Goal: Task Accomplishment & Management: Manage account settings

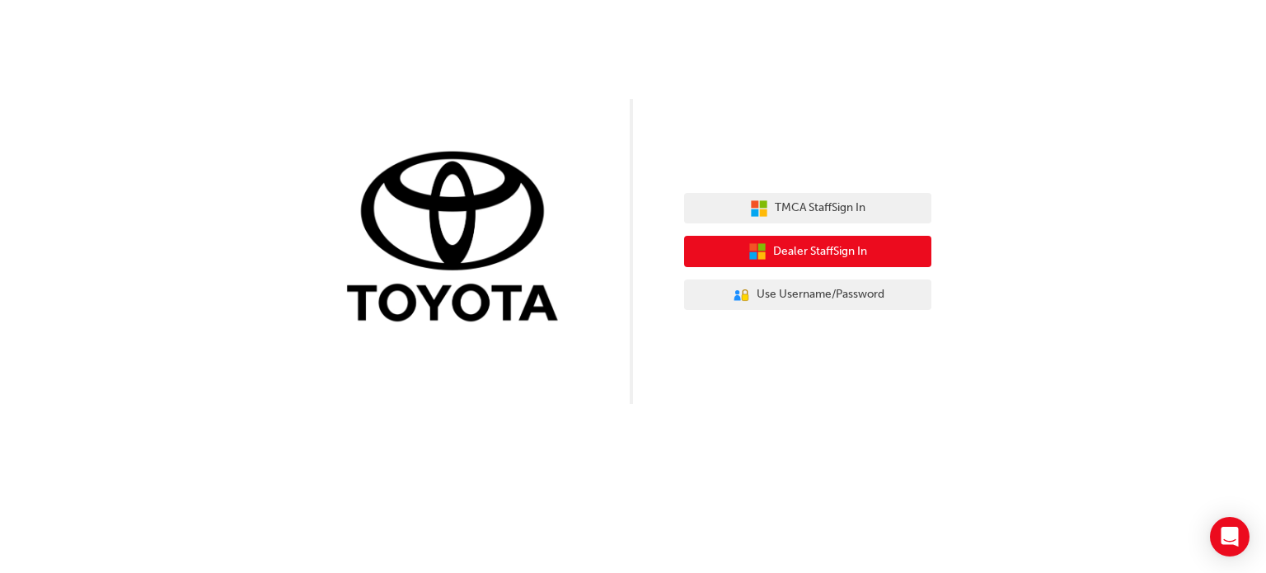
click at [796, 251] on span "Dealer Staff Sign In" at bounding box center [820, 251] width 94 height 19
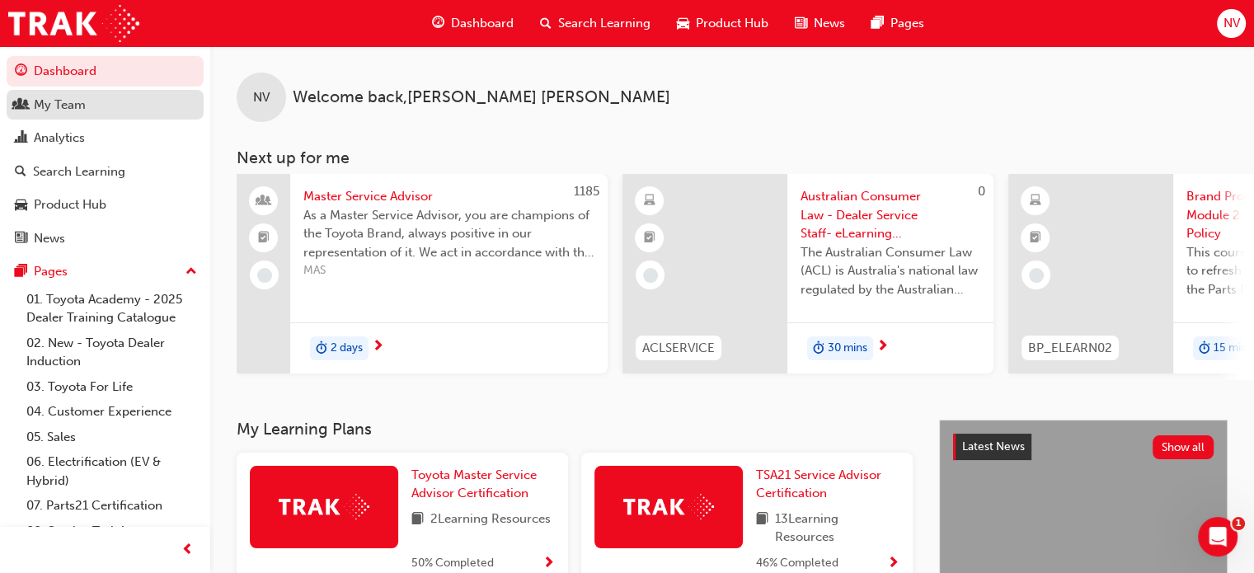
click at [78, 112] on div "My Team" at bounding box center [60, 105] width 52 height 19
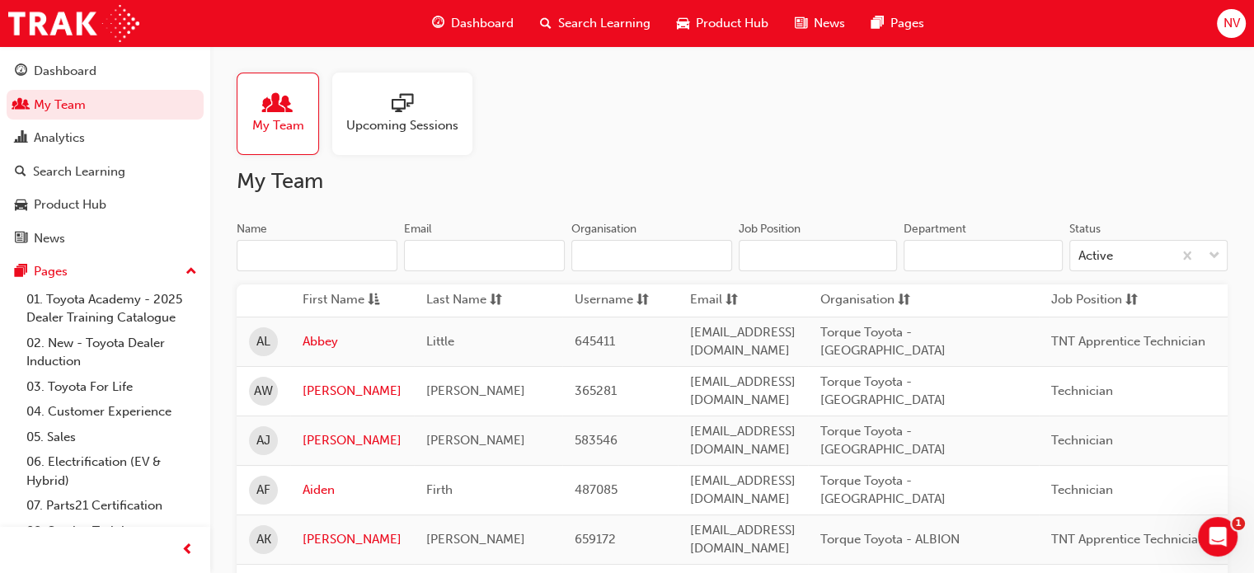
click at [310, 252] on input "Name" at bounding box center [317, 255] width 161 height 31
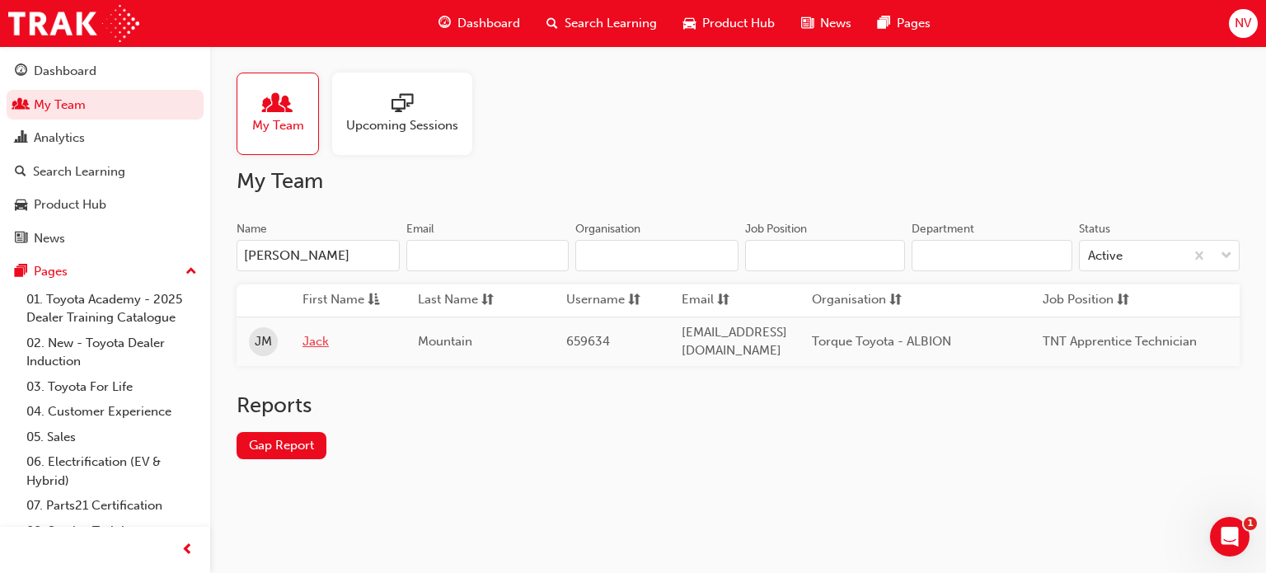
type input "[PERSON_NAME]"
click at [313, 332] on link "Jack" at bounding box center [348, 341] width 91 height 19
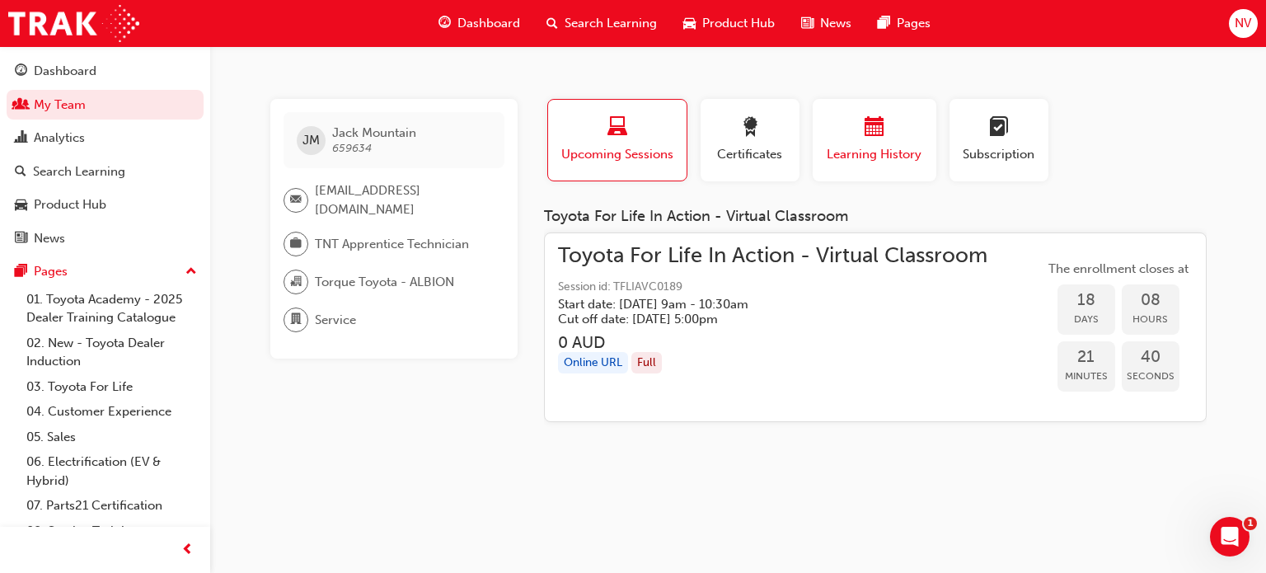
click at [828, 150] on span "Learning History" at bounding box center [874, 154] width 99 height 19
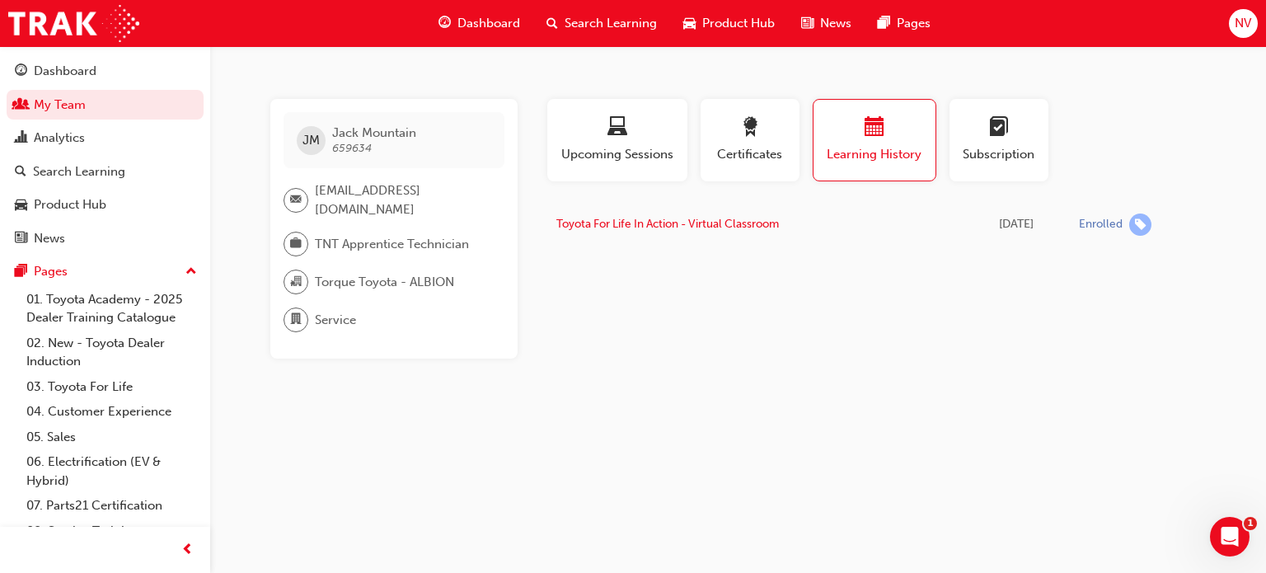
click at [965, 510] on div "[PERSON_NAME] Mountain 659634 [EMAIL_ADDRESS][DOMAIN_NAME] TNT Apprentice Techn…" at bounding box center [633, 286] width 1266 height 573
click at [768, 137] on div "button" at bounding box center [750, 130] width 74 height 26
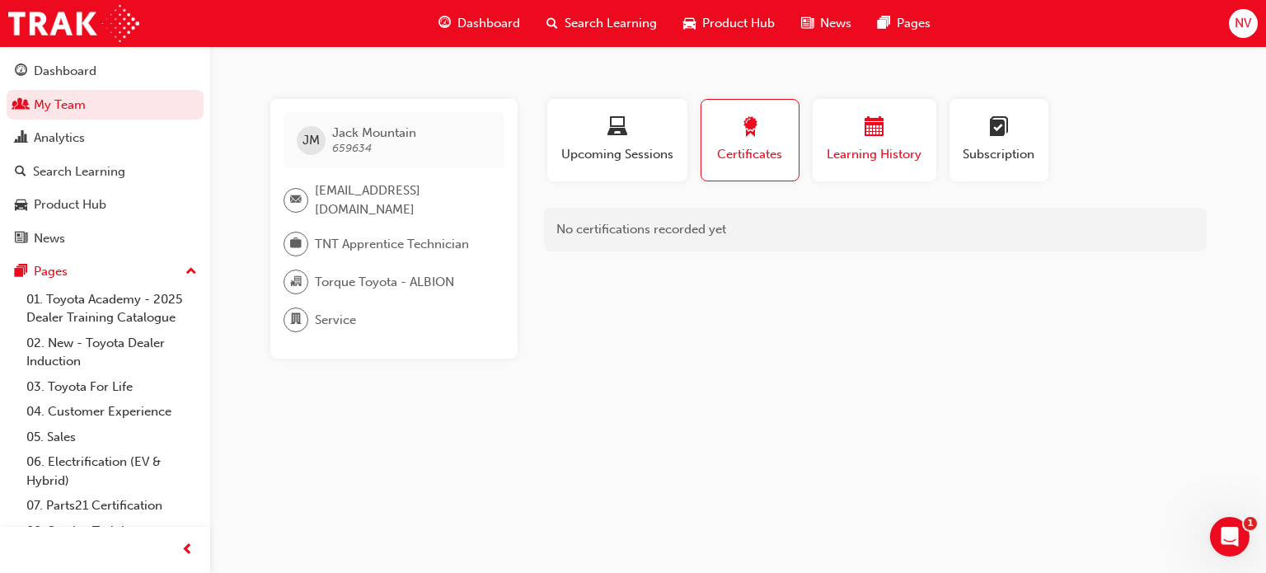
click at [871, 138] on span "calendar-icon" at bounding box center [875, 128] width 20 height 22
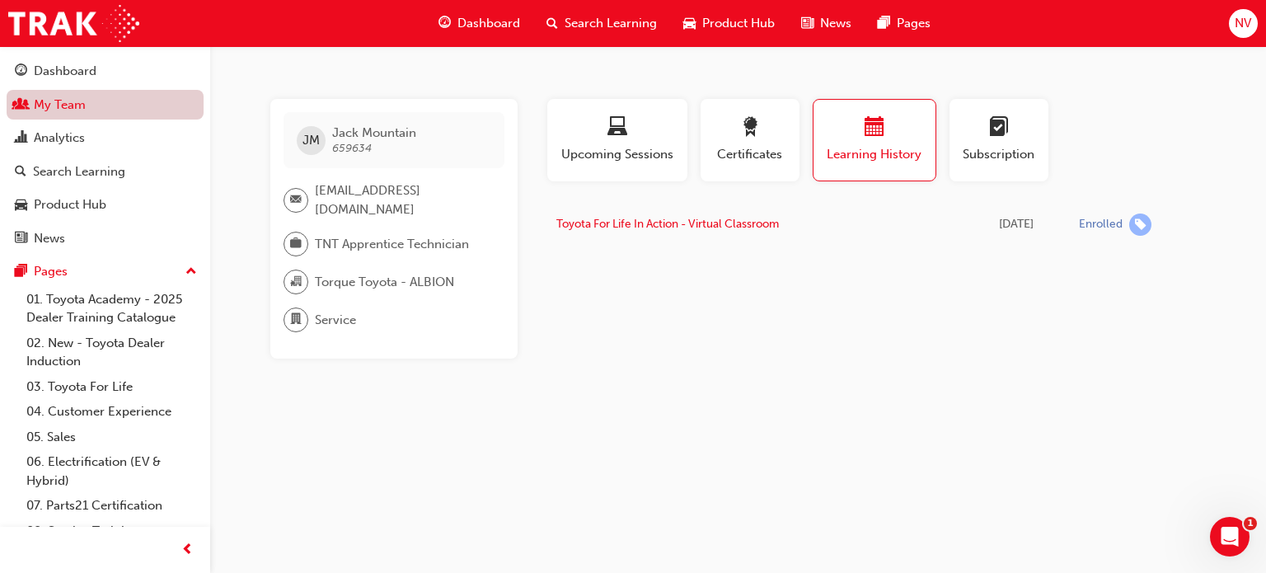
click at [129, 106] on link "My Team" at bounding box center [105, 105] width 197 height 31
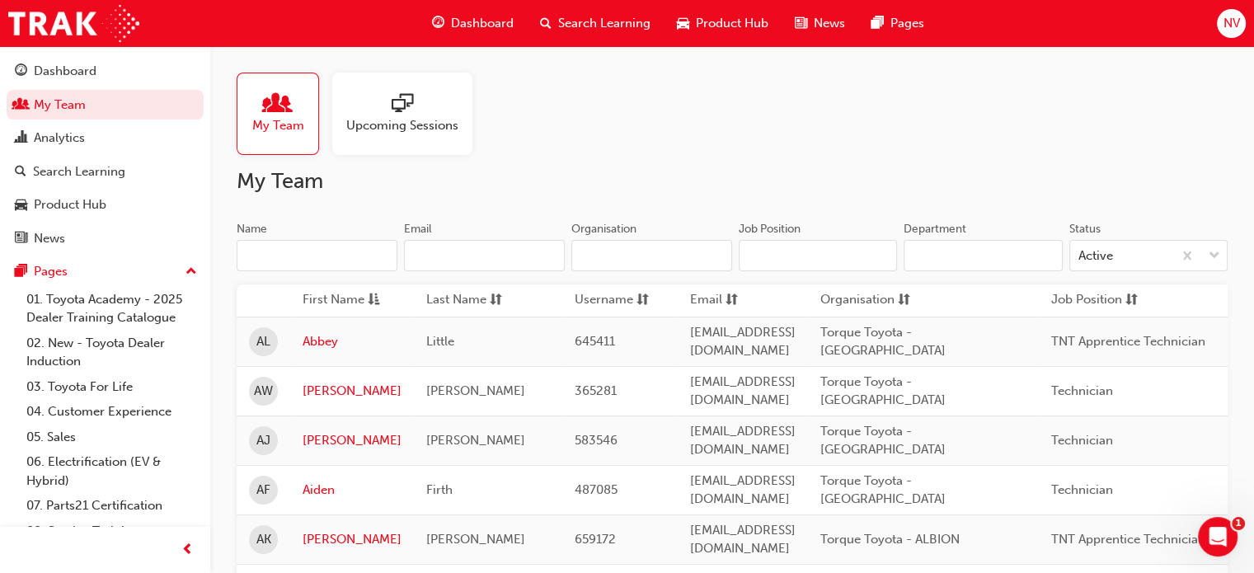
click at [320, 266] on input "Name" at bounding box center [317, 255] width 161 height 31
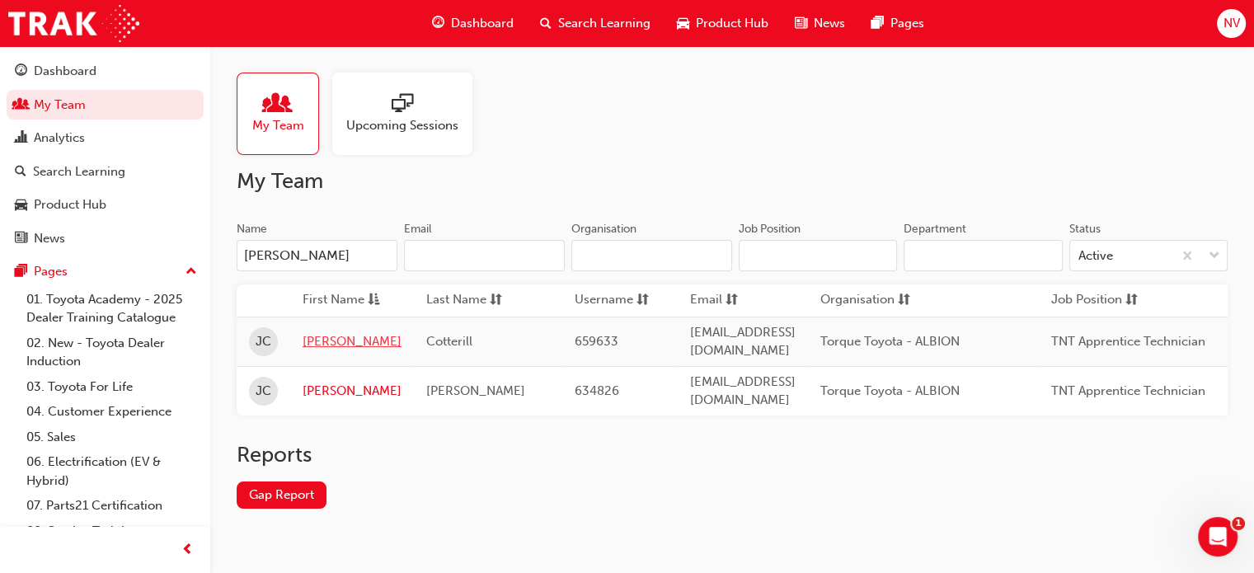
type input "[PERSON_NAME]"
click at [336, 343] on link "[PERSON_NAME]" at bounding box center [352, 341] width 99 height 19
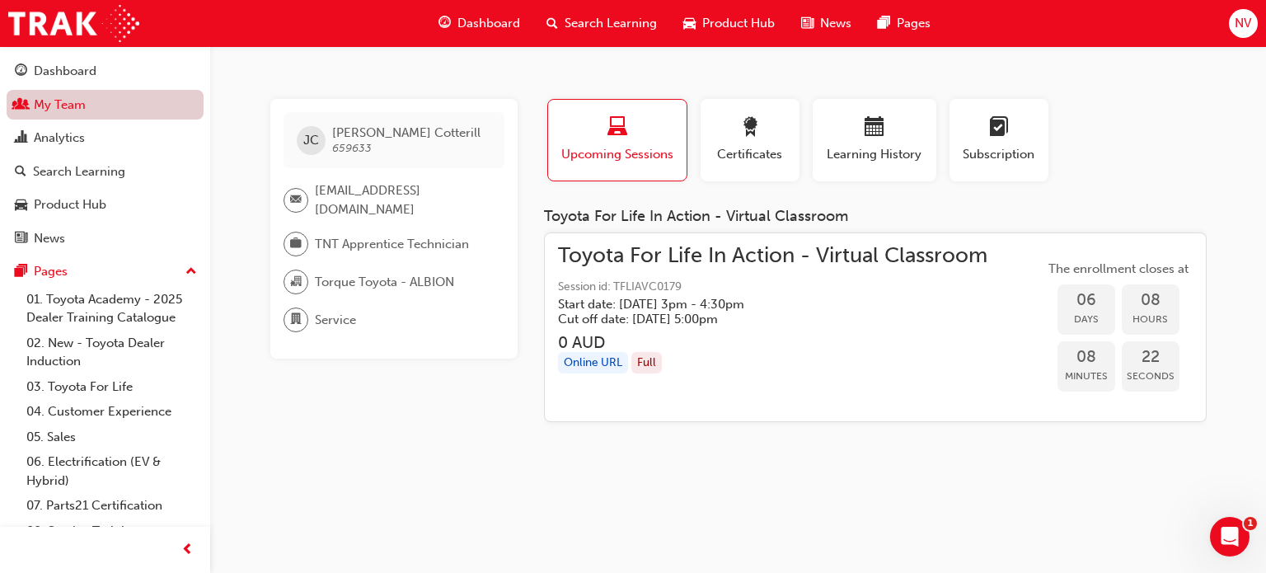
click at [112, 115] on link "My Team" at bounding box center [105, 105] width 197 height 31
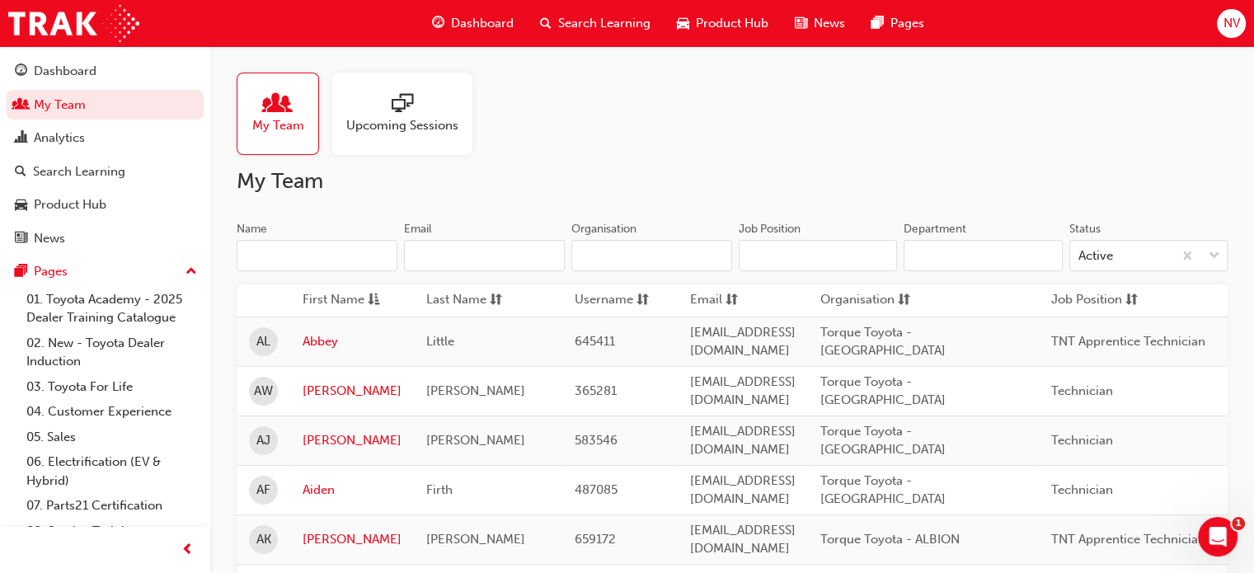
click at [313, 264] on input "Name" at bounding box center [317, 255] width 161 height 31
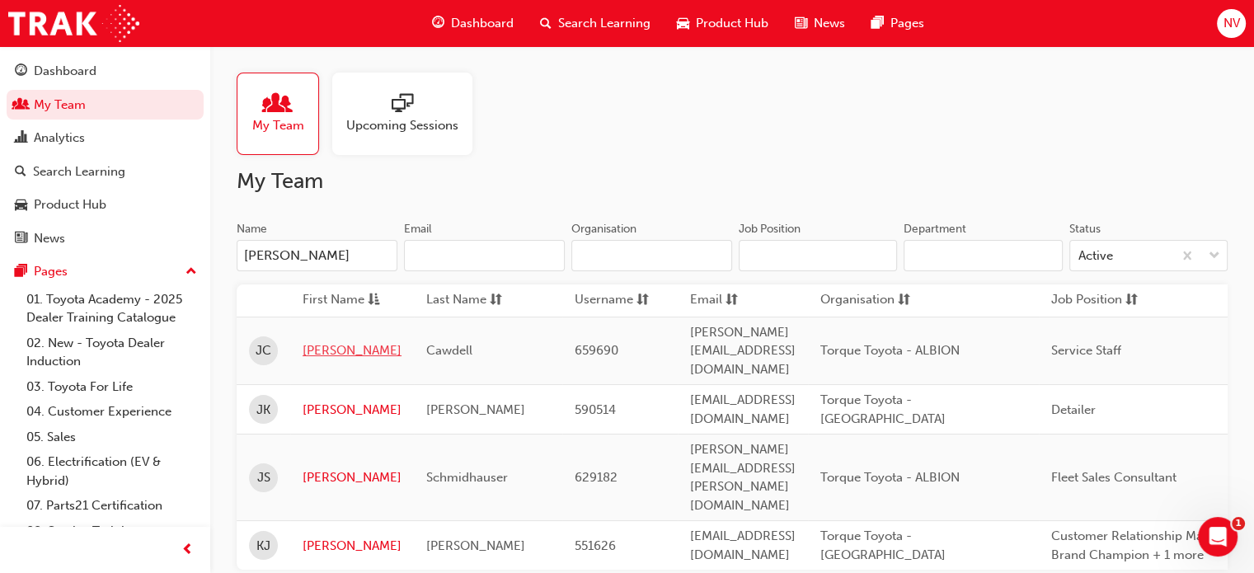
type input "[PERSON_NAME]"
click at [320, 343] on link "[PERSON_NAME]" at bounding box center [352, 350] width 99 height 19
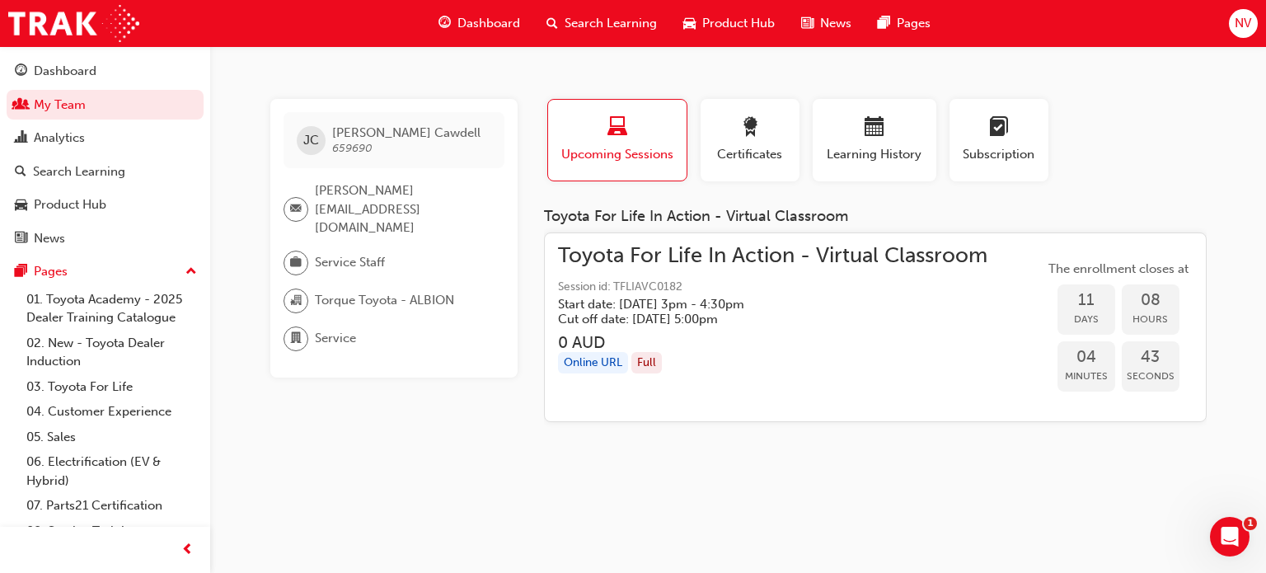
click at [932, 310] on h5 "Start date: [DATE] 3pm - 4:30pm" at bounding box center [759, 304] width 403 height 15
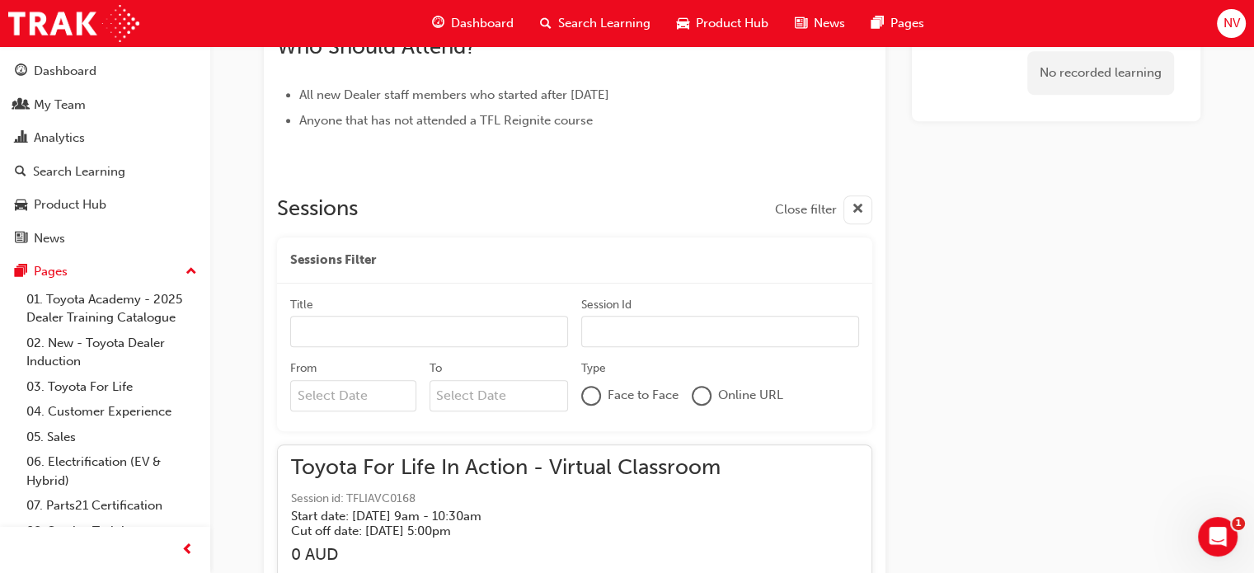
scroll to position [4917, 0]
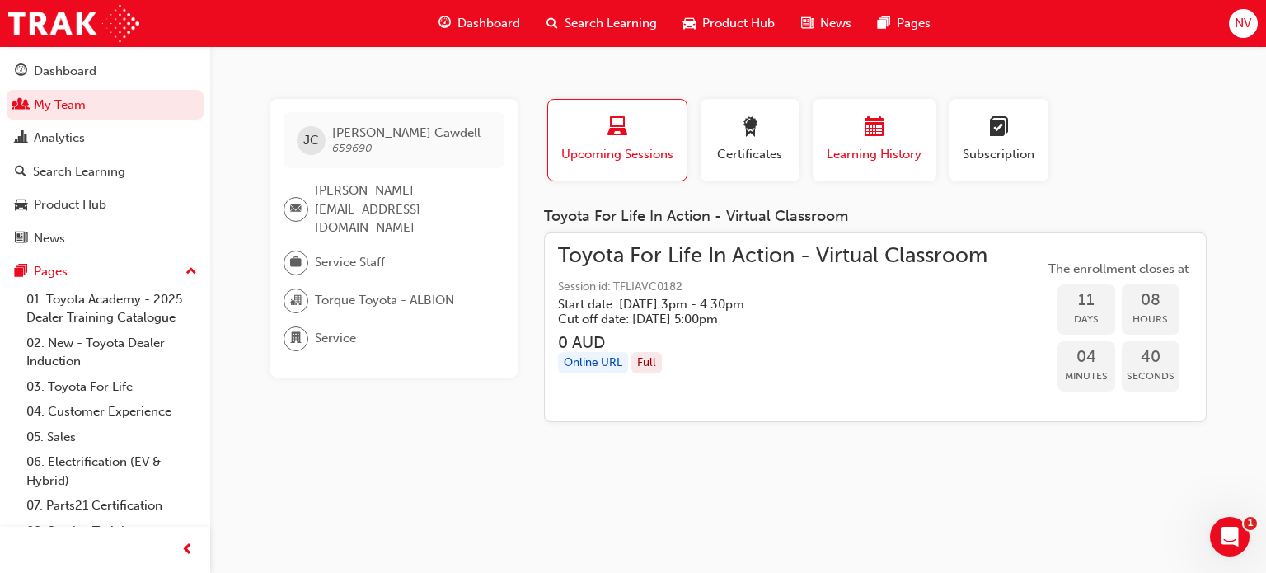
click at [869, 148] on span "Learning History" at bounding box center [874, 154] width 99 height 19
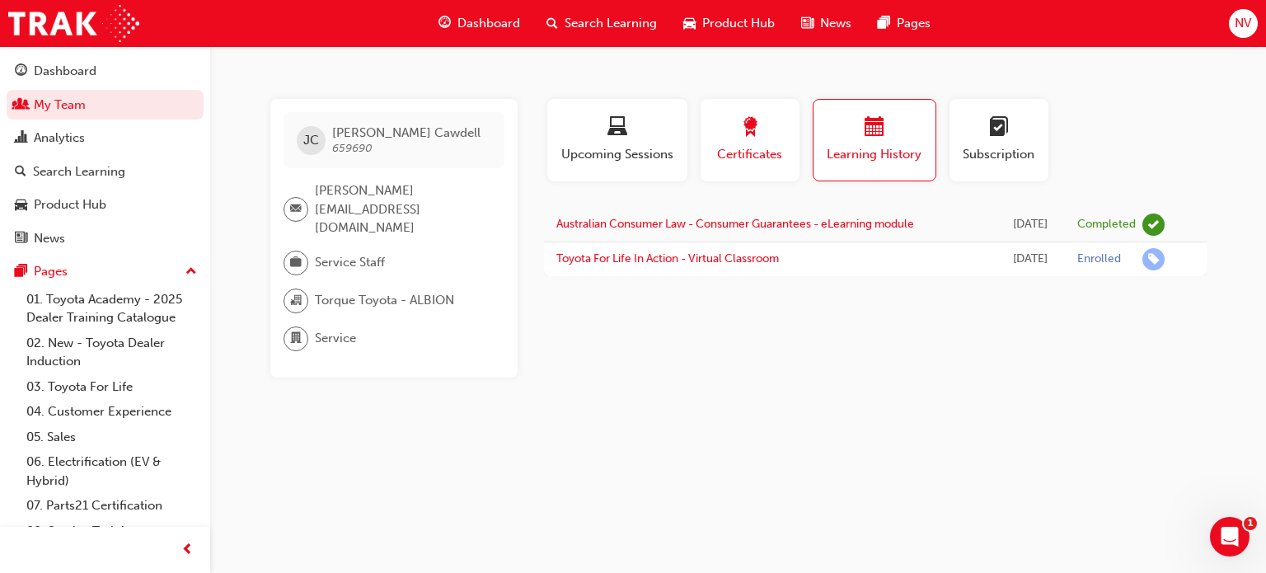
click at [737, 142] on div "Certificates" at bounding box center [750, 140] width 74 height 47
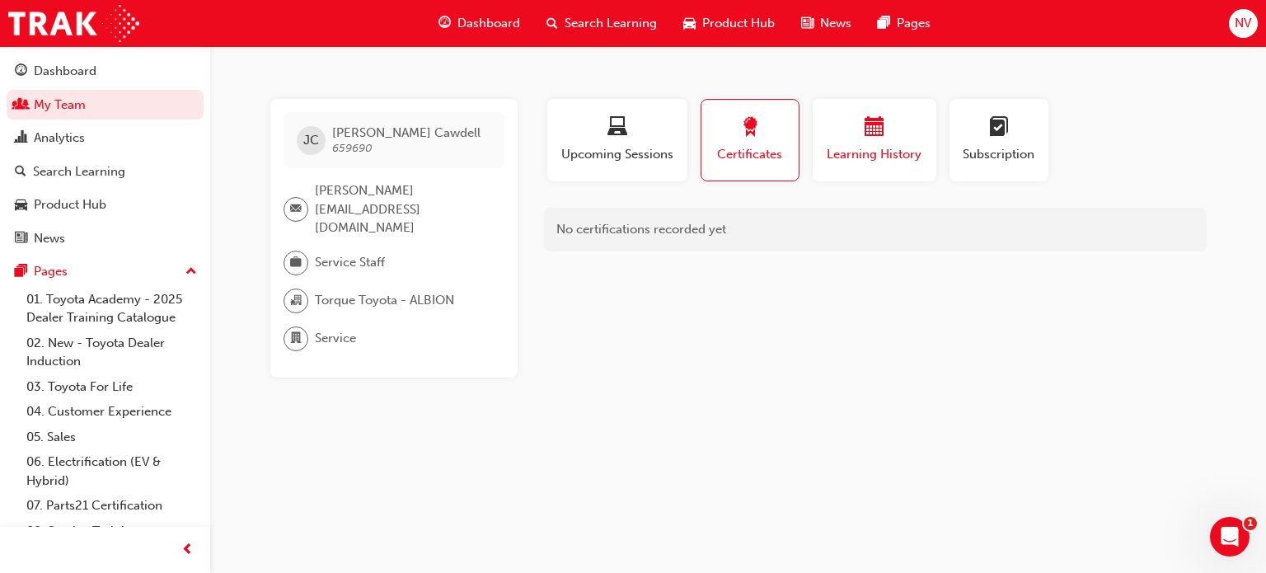
click at [871, 139] on span "calendar-icon" at bounding box center [875, 128] width 20 height 22
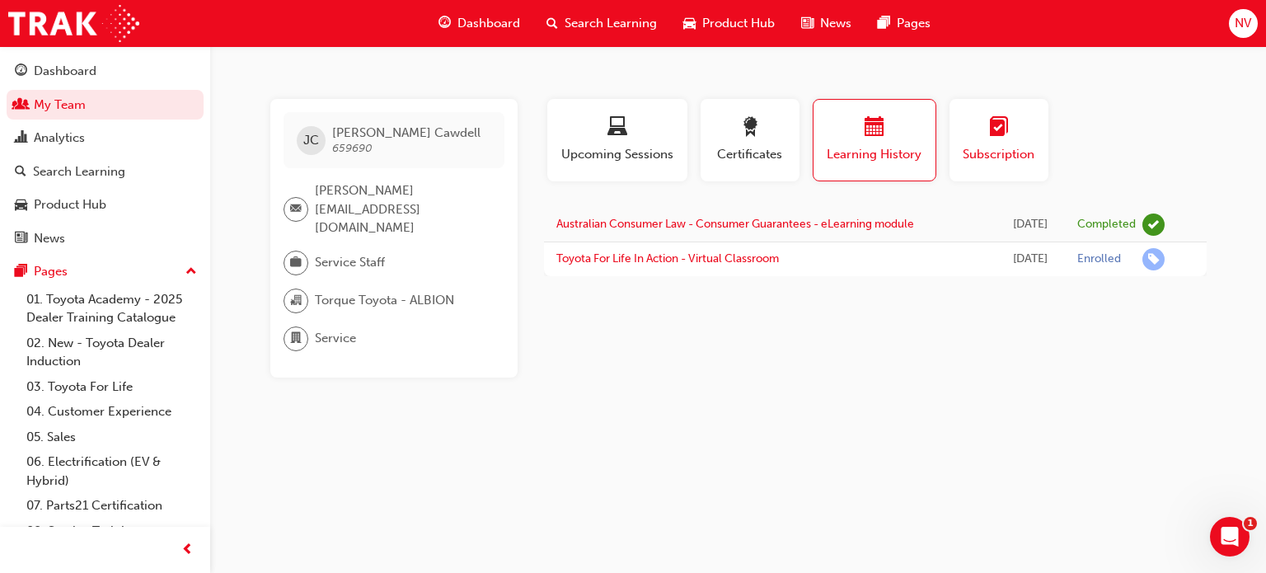
click at [988, 143] on div "Subscription" at bounding box center [999, 140] width 74 height 47
